Goal: Information Seeking & Learning: Learn about a topic

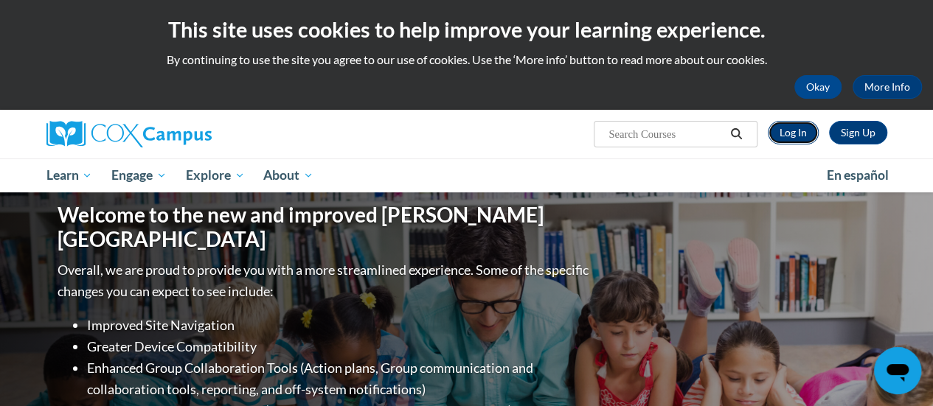
click at [792, 142] on link "Log In" at bounding box center [792, 133] width 51 height 24
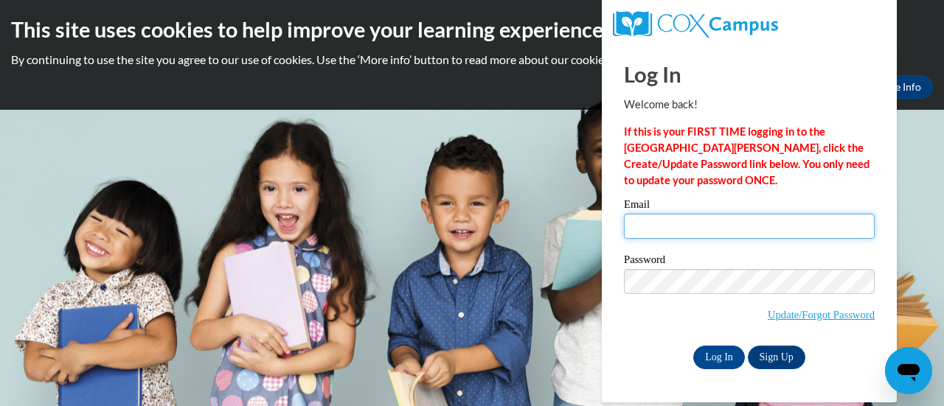
click at [655, 223] on input "Email" at bounding box center [749, 226] width 251 height 25
type input "kasubosk@w-csd.org"
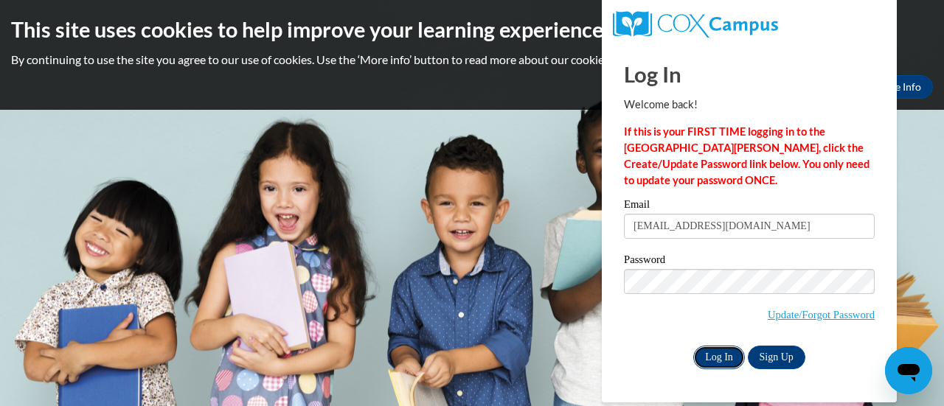
click at [711, 353] on input "Log In" at bounding box center [719, 358] width 52 height 24
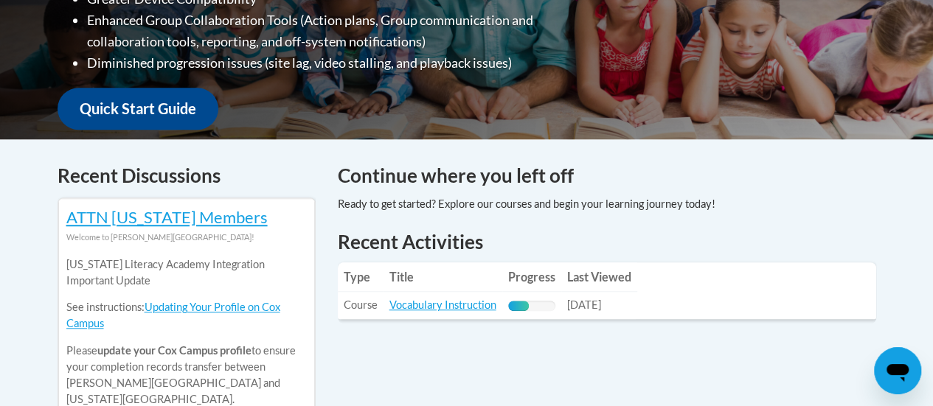
scroll to position [489, 0]
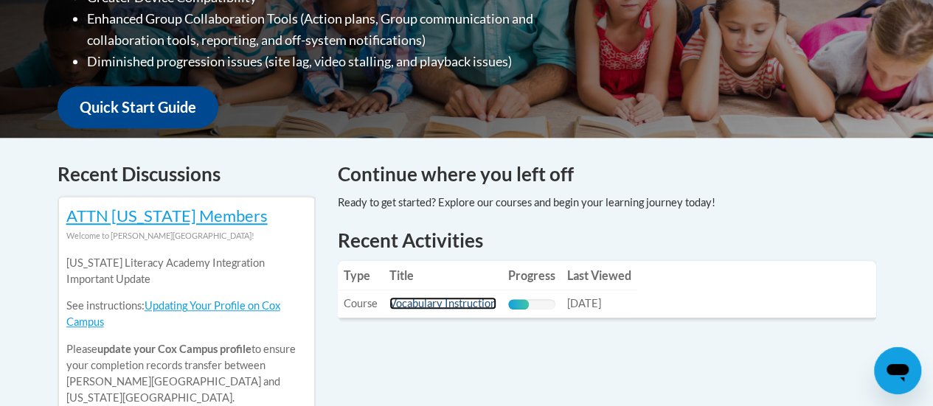
click at [408, 302] on link "Vocabulary Instruction" at bounding box center [442, 303] width 107 height 13
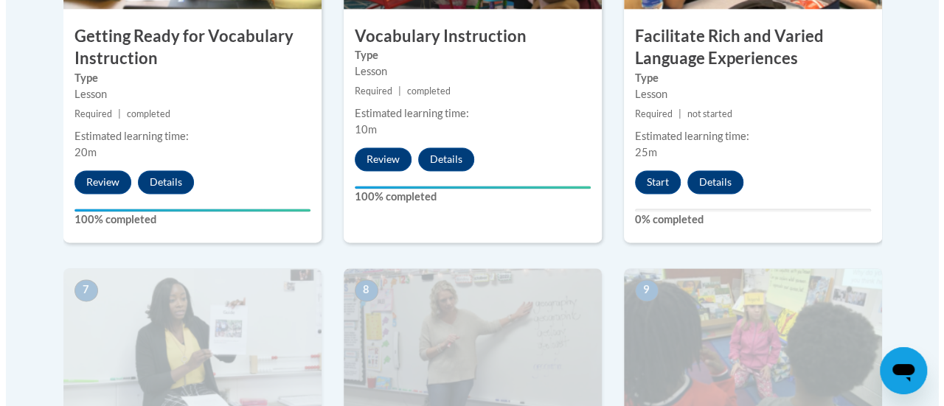
scroll to position [1038, 0]
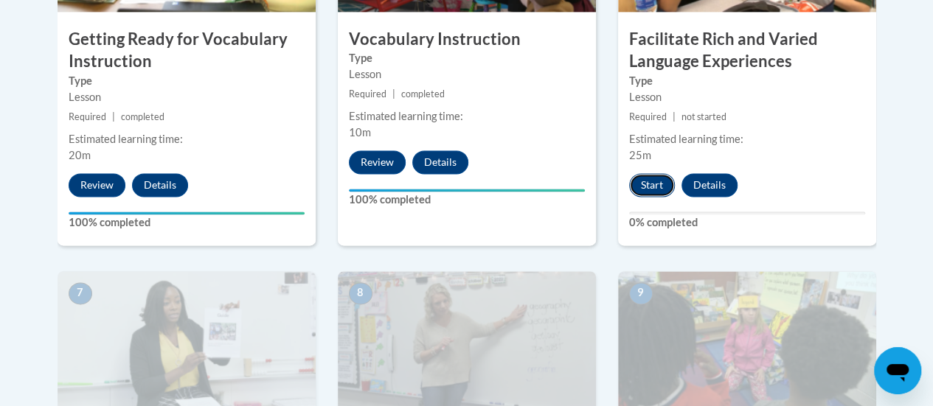
click at [649, 184] on button "Start" at bounding box center [652, 185] width 46 height 24
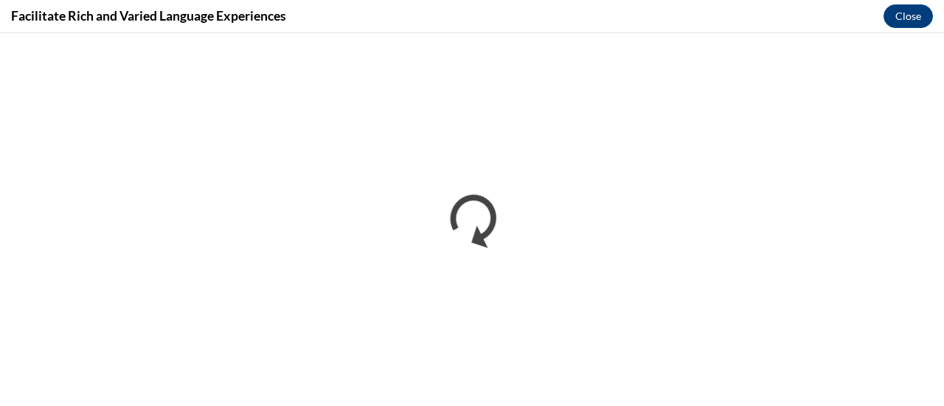
scroll to position [0, 0]
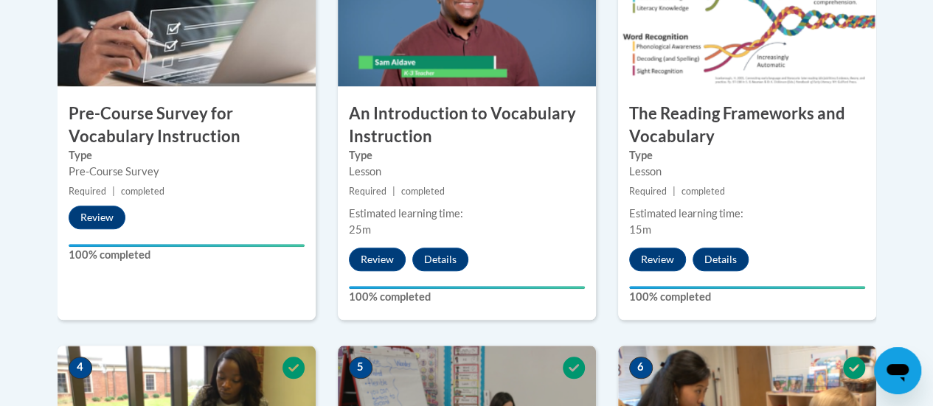
scroll to position [553, 0]
